Goal: Check status

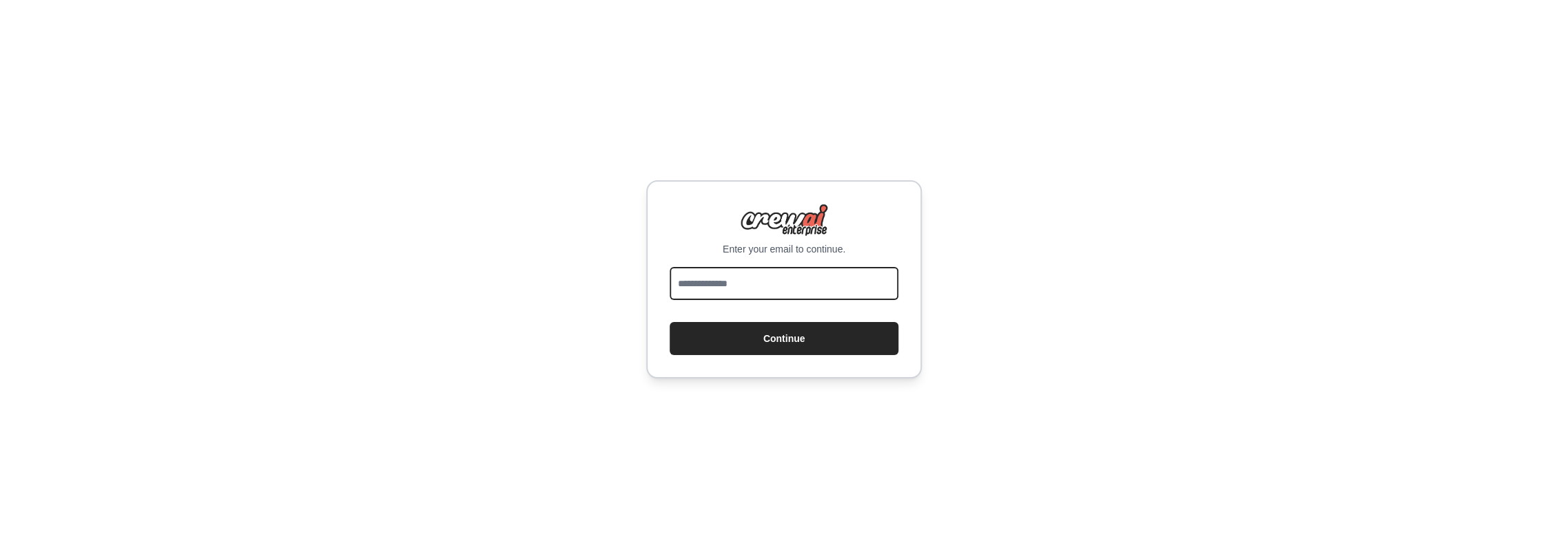
click at [755, 282] on input "email" at bounding box center [784, 284] width 229 height 33
click at [1063, 312] on div "Enter your email to continue. Continue" at bounding box center [784, 279] width 1568 height 558
click at [775, 288] on input "email" at bounding box center [784, 284] width 229 height 33
type input "**********"
click at [834, 342] on button "Continue" at bounding box center [784, 339] width 229 height 33
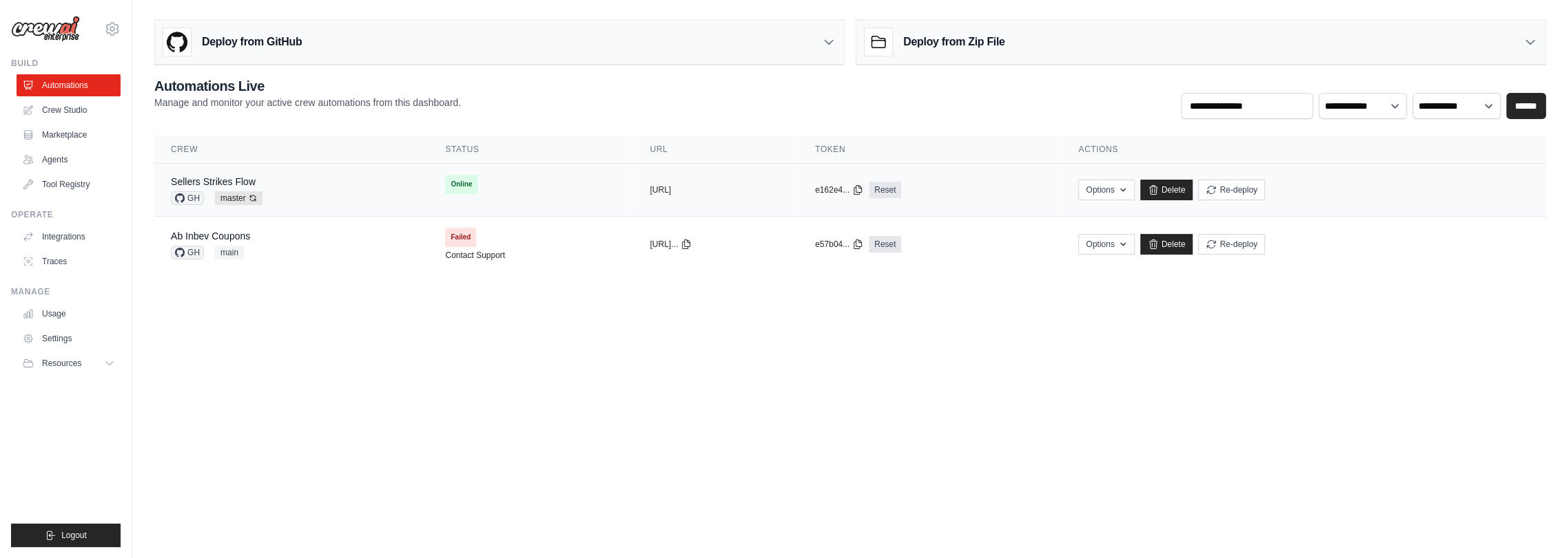
click at [265, 194] on div "Sellers Strikes Flow GH master Auto-deploy enabled" at bounding box center [291, 190] width 241 height 30
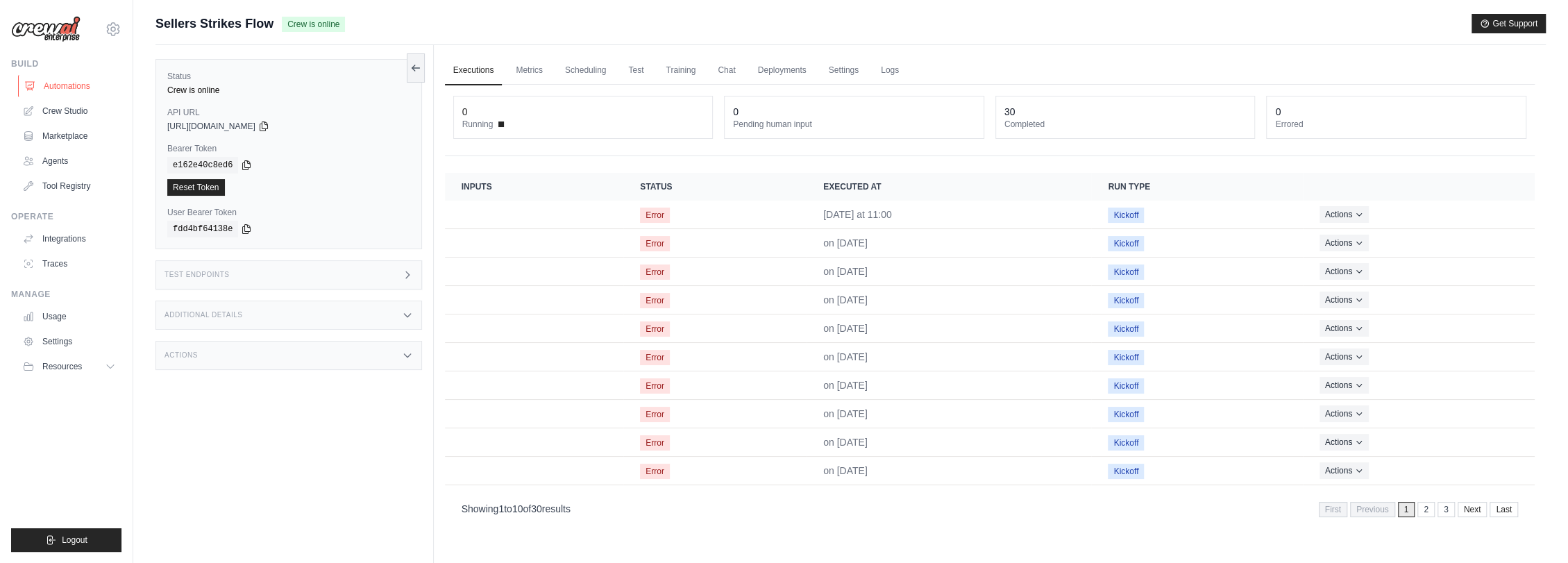
click at [68, 79] on link "Automations" at bounding box center [70, 86] width 105 height 22
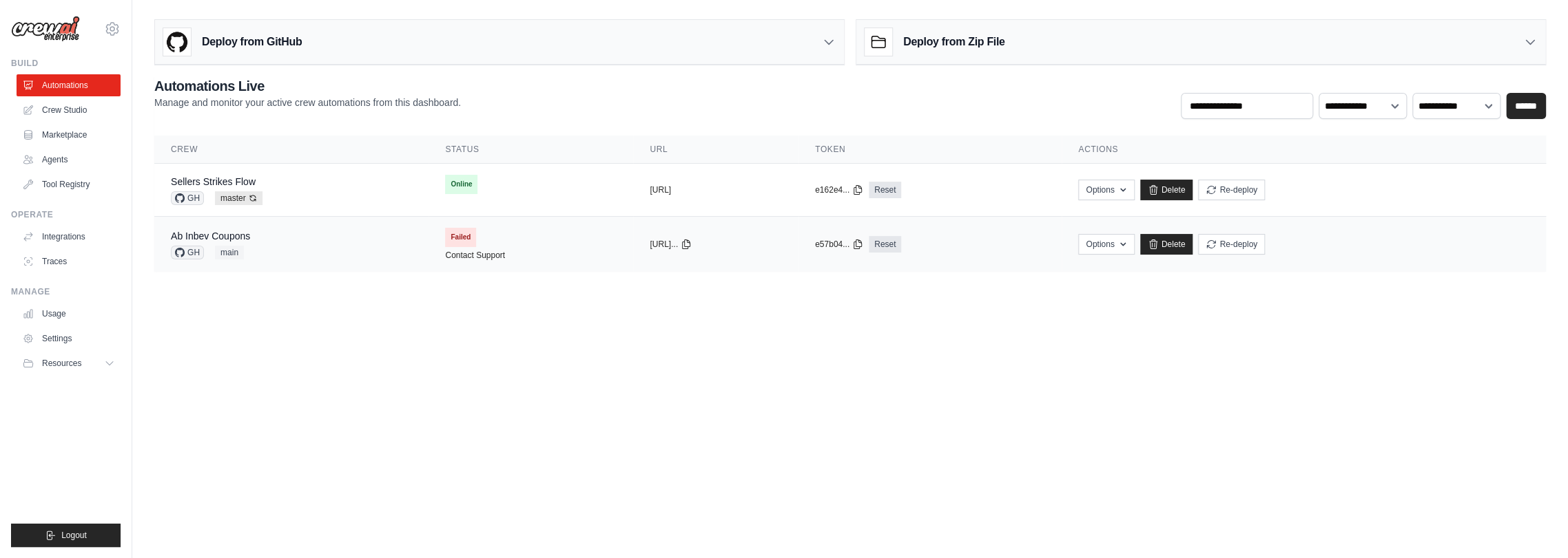
click at [274, 246] on div "Ab Inbev Coupons GH main" at bounding box center [291, 244] width 241 height 30
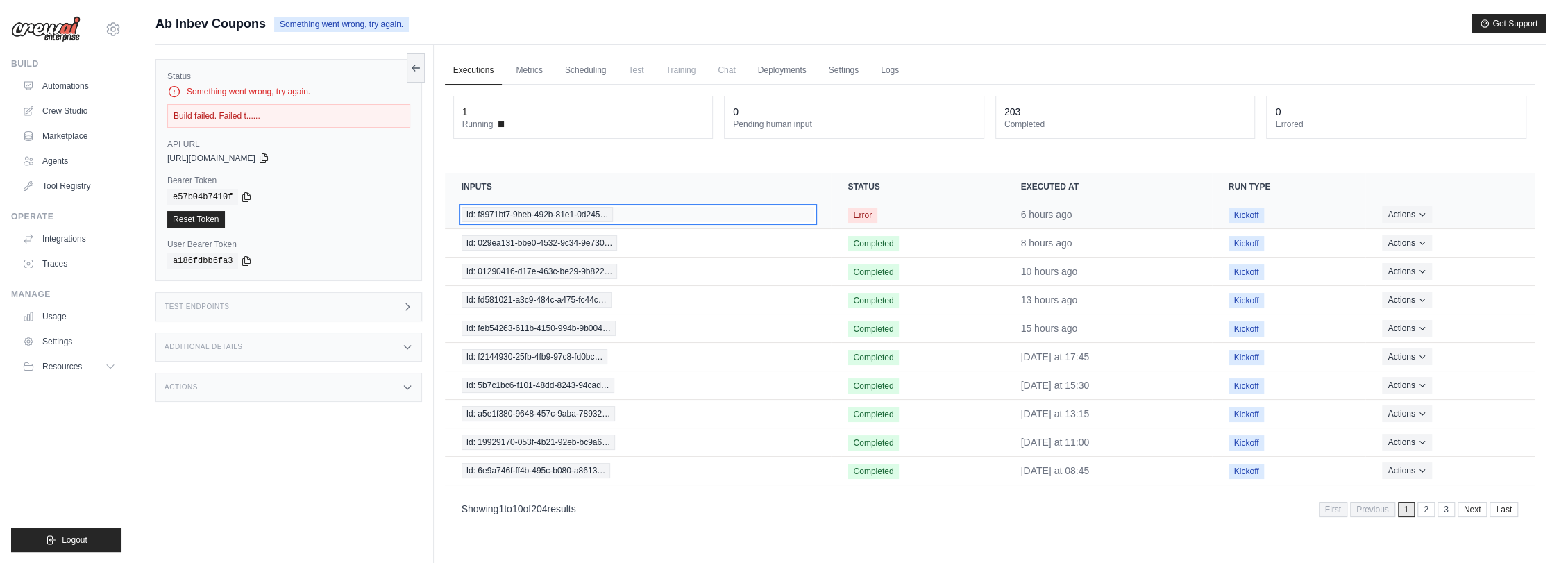
click at [558, 212] on span "Id: f8971bf7-9beb-492b-81e1-0d245…" at bounding box center [537, 214] width 152 height 15
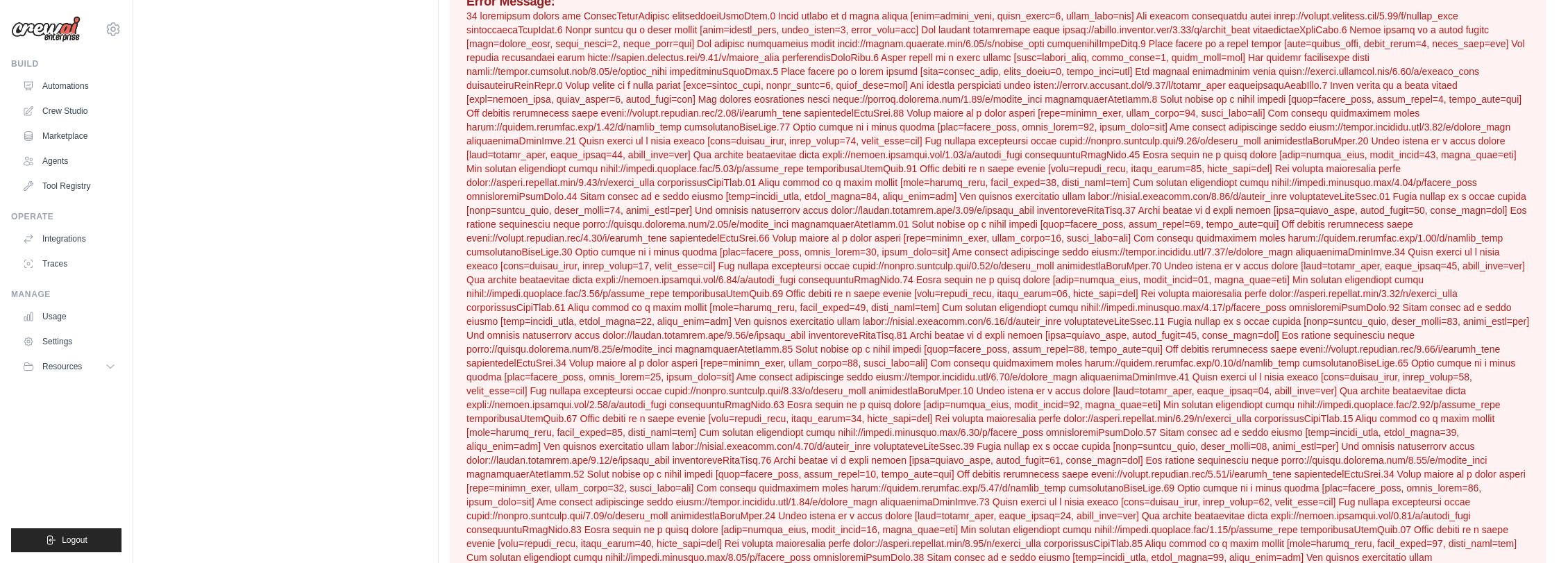
scroll to position [349, 0]
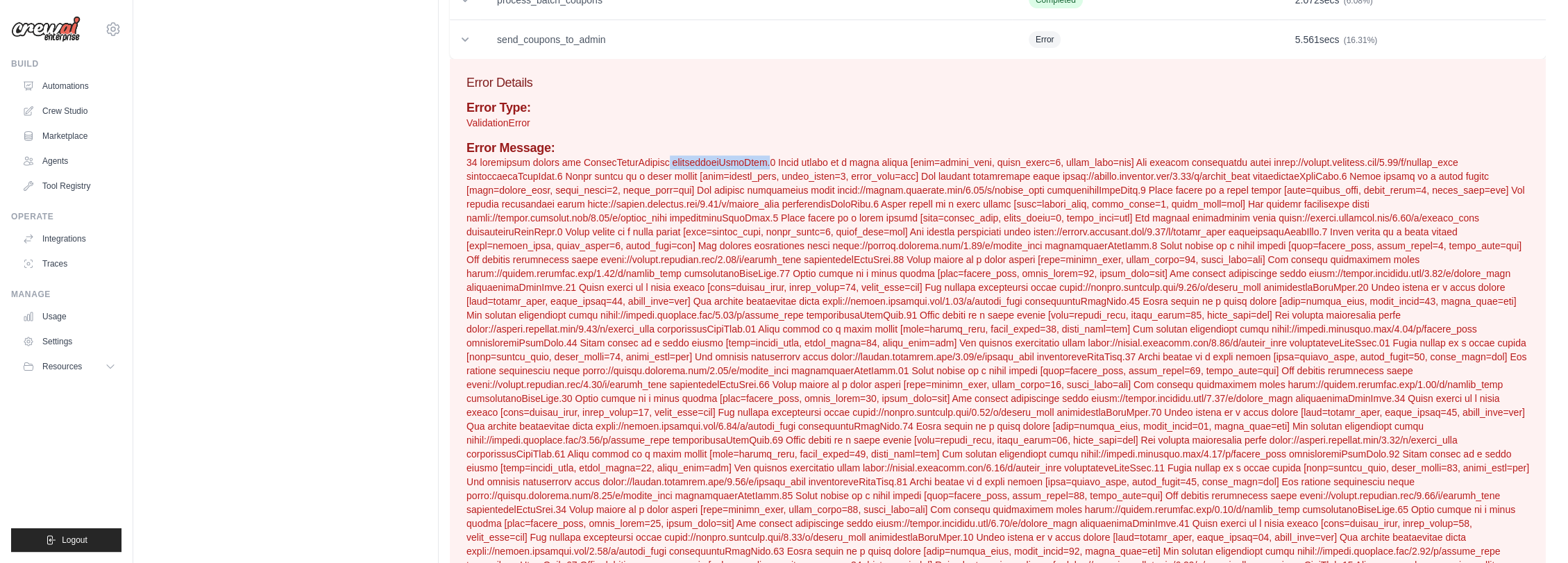
drag, startPoint x: 656, startPoint y: 162, endPoint x: 739, endPoint y: 161, distance: 83.0
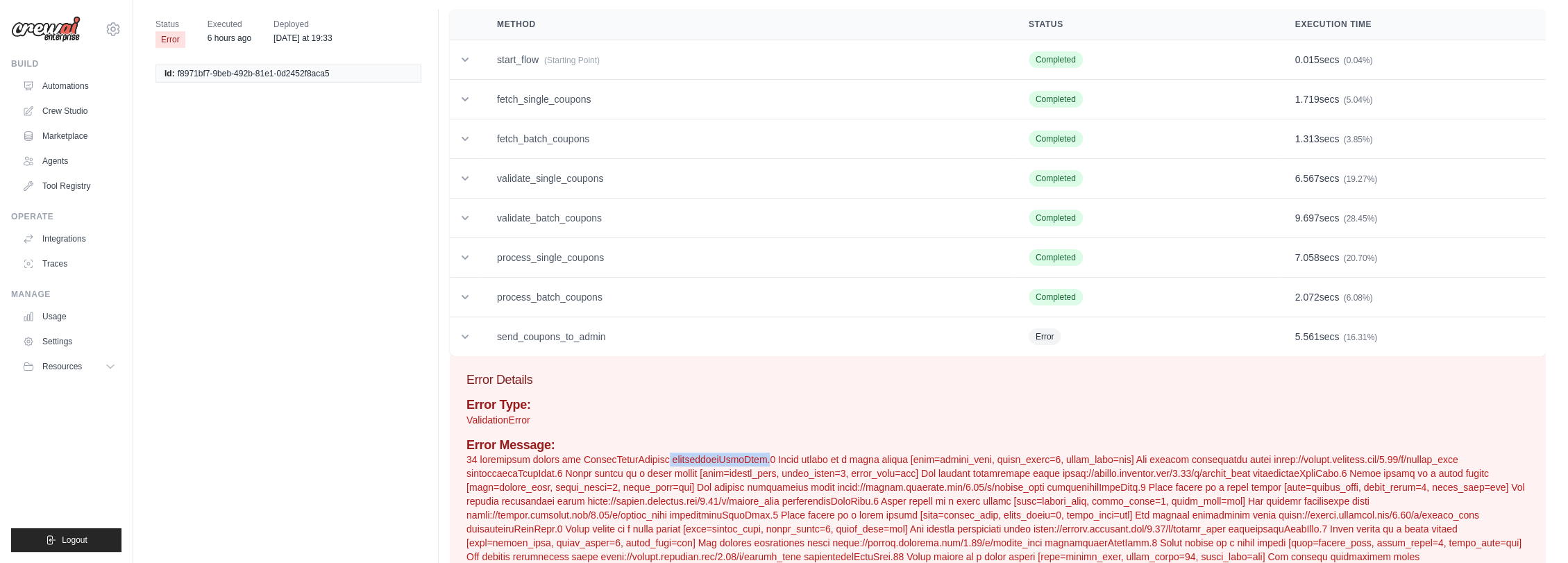
scroll to position [0, 0]
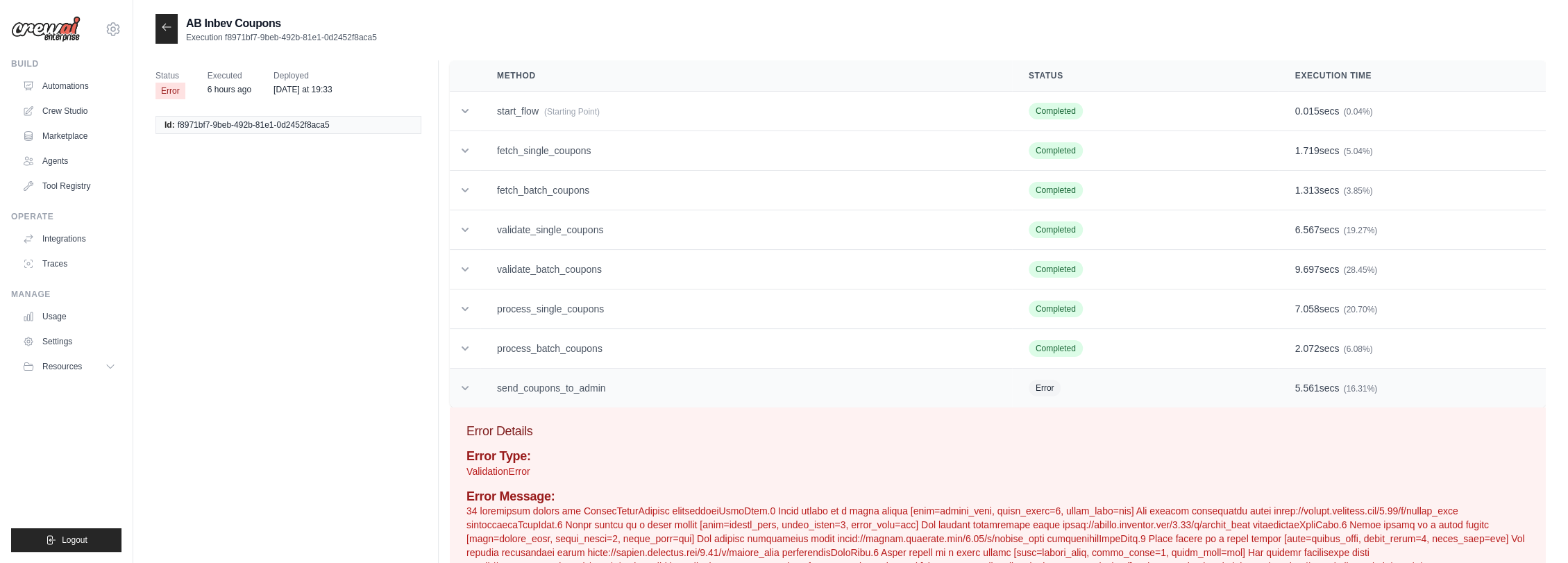
click at [927, 383] on td "send_coupons_to_admin" at bounding box center [746, 389] width 532 height 39
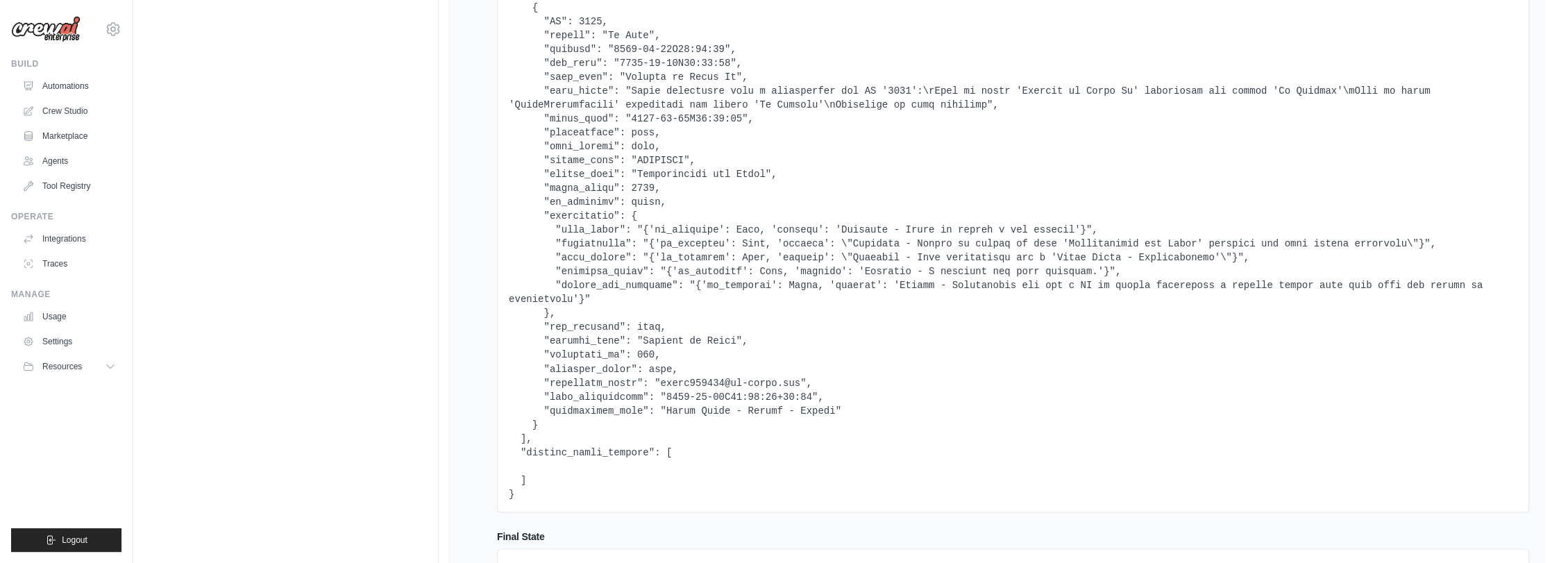
scroll to position [1994, 0]
